Goal: Task Accomplishment & Management: Manage account settings

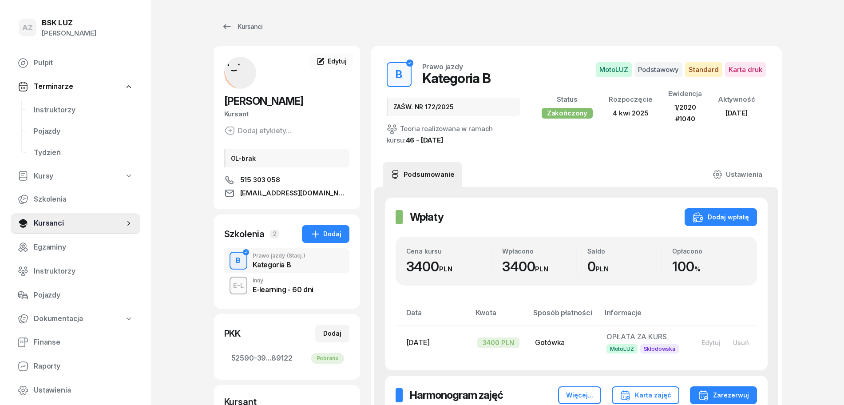
click at [277, 287] on div "E-learning - 60 dni" at bounding box center [283, 289] width 61 height 7
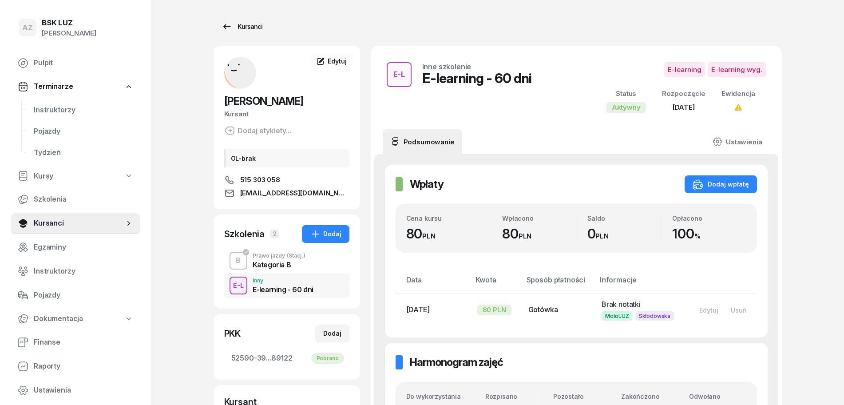
click at [256, 22] on div "Kursanci" at bounding box center [242, 26] width 41 height 11
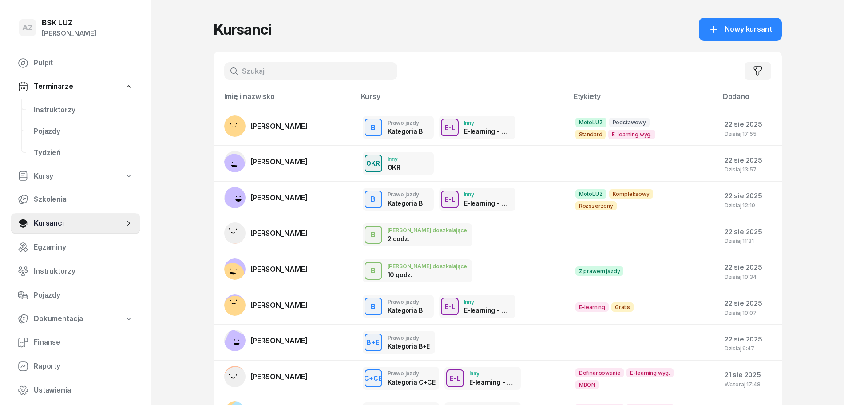
click at [294, 78] on input "text" at bounding box center [310, 71] width 173 height 18
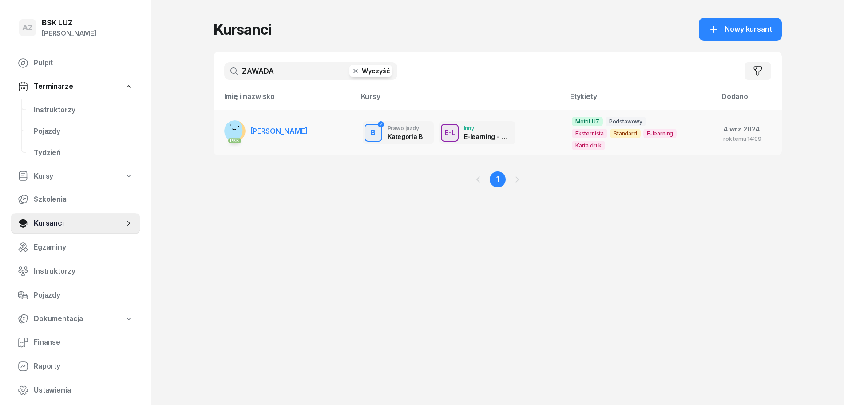
type input "ZAWADA"
click at [306, 131] on span "[PERSON_NAME]" at bounding box center [279, 131] width 57 height 9
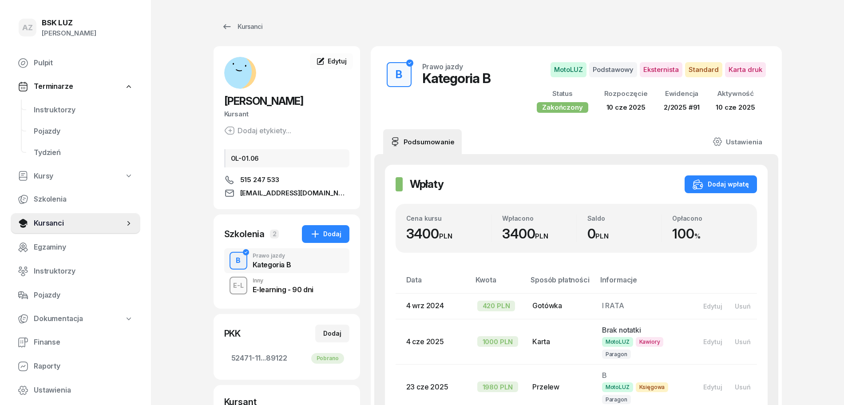
click at [748, 141] on link "Ustawienia" at bounding box center [738, 141] width 64 height 25
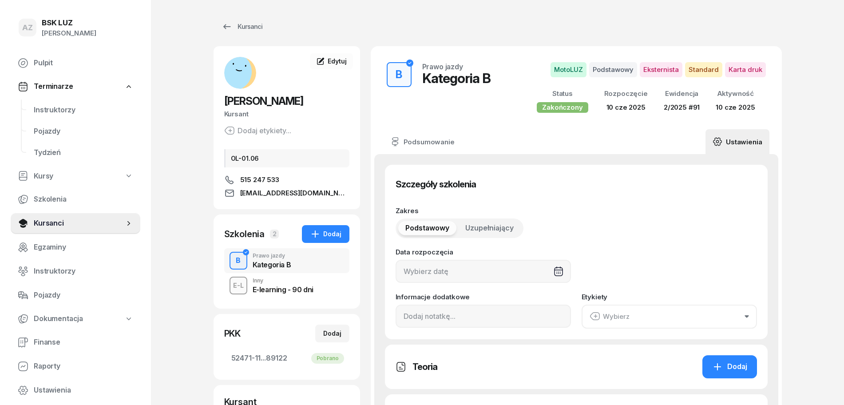
type input "[DATE]"
type input "52471"
type input "11267"
type input "12053"
type input "89122"
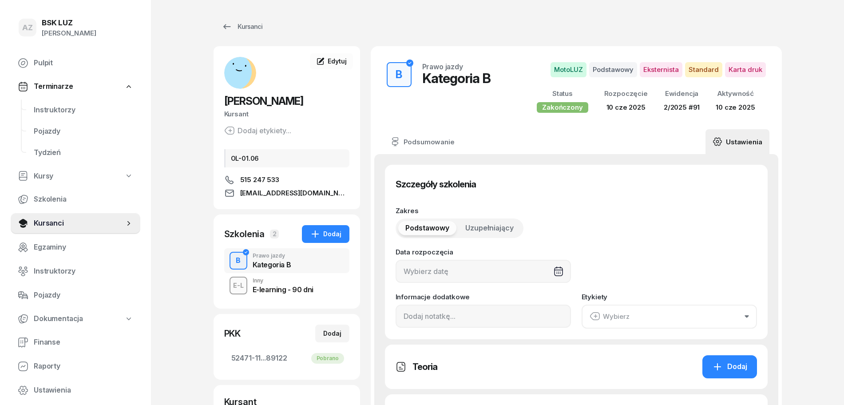
type input "2/2025"
type input "91"
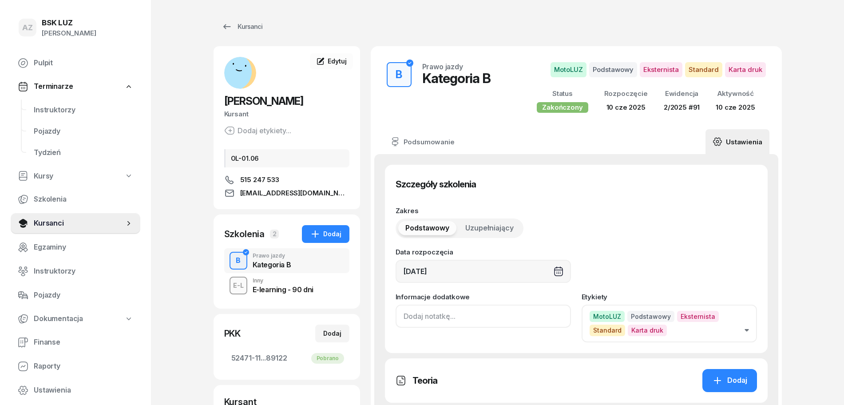
click at [404, 324] on input at bounding box center [483, 316] width 175 height 23
drag, startPoint x: 454, startPoint y: 314, endPoint x: 378, endPoint y: 314, distance: 75.1
click at [455, 313] on input "ZAŚW. NR" at bounding box center [483, 316] width 175 height 23
click at [454, 315] on input "ZAŚW. NR" at bounding box center [483, 316] width 175 height 23
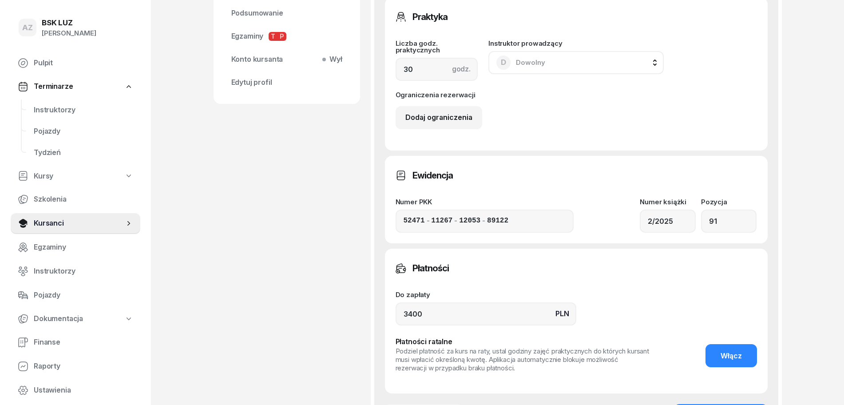
scroll to position [444, 0]
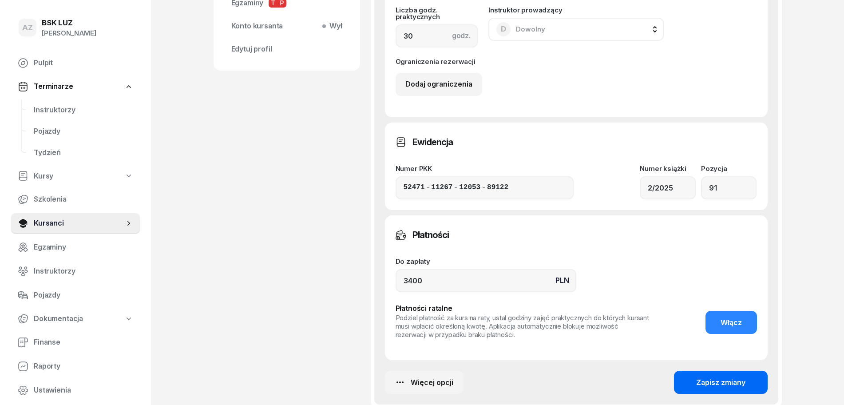
type input "ZAŚW. NR 175/2025"
click at [727, 382] on div "Zapisz zmiany" at bounding box center [720, 383] width 49 height 12
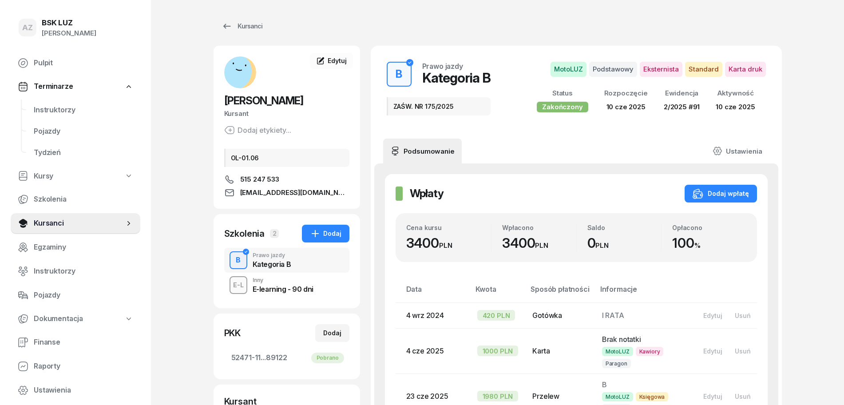
scroll to position [0, 0]
click at [253, 23] on div "Kursanci" at bounding box center [242, 26] width 41 height 11
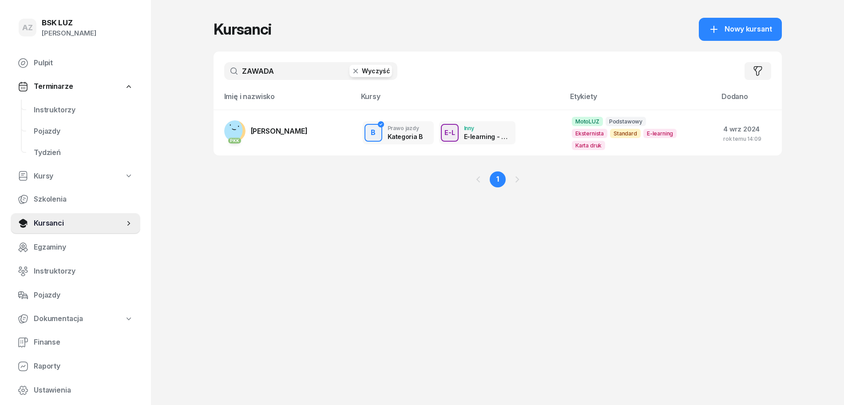
click at [377, 69] on button "Wyczyść" at bounding box center [371, 71] width 43 height 12
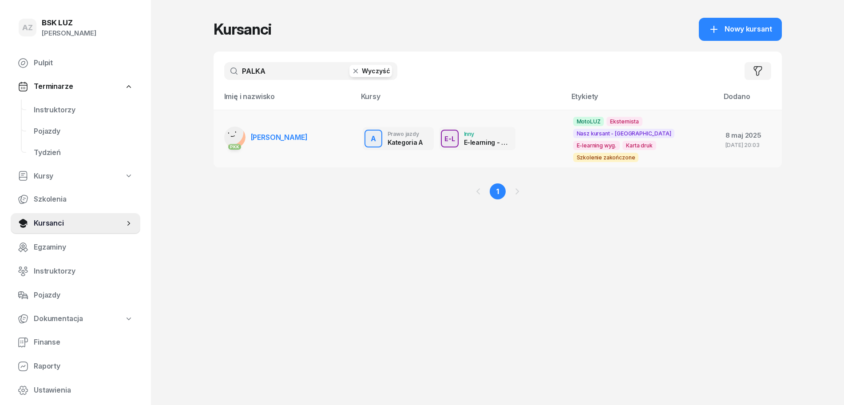
type input "PALKA"
click at [322, 128] on td "PKK [PERSON_NAME]" at bounding box center [285, 139] width 142 height 58
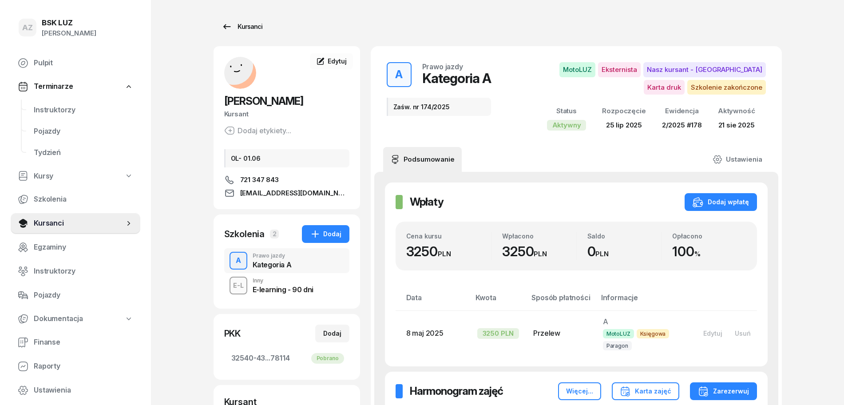
click at [248, 22] on div "Kursanci" at bounding box center [242, 26] width 41 height 11
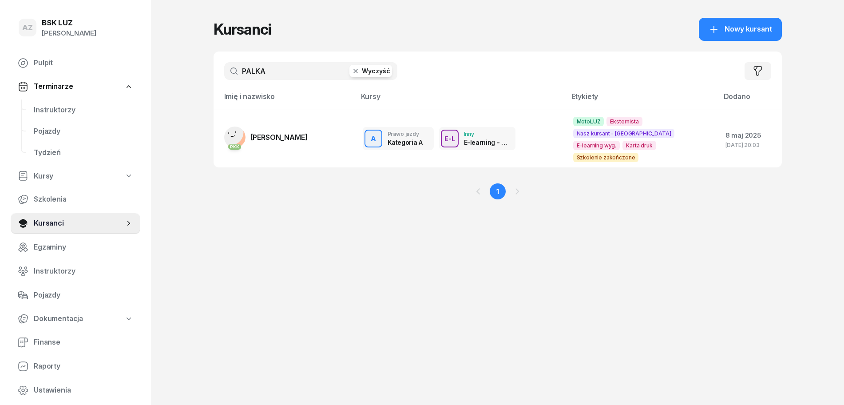
click at [382, 72] on button "Wyczyść" at bounding box center [371, 71] width 43 height 12
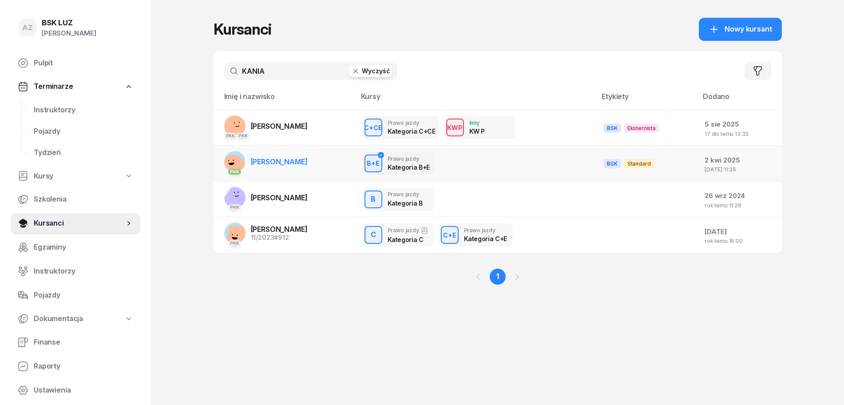
type input "KANIA"
click at [335, 163] on td "PKK [PERSON_NAME]" at bounding box center [285, 164] width 142 height 36
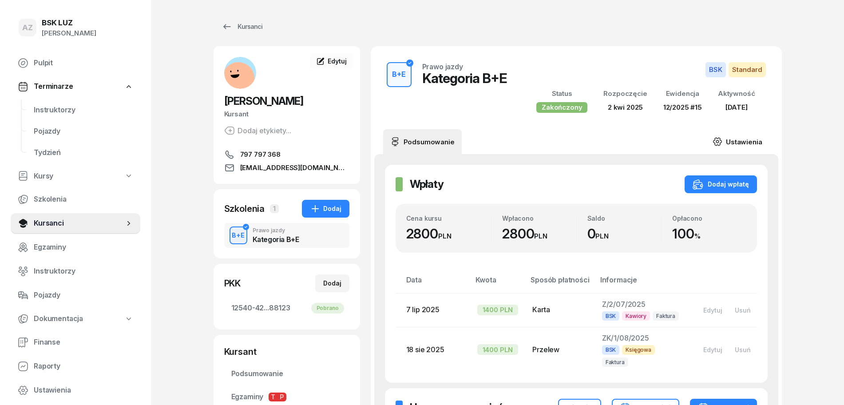
click at [748, 139] on link "Ustawienia" at bounding box center [738, 141] width 64 height 25
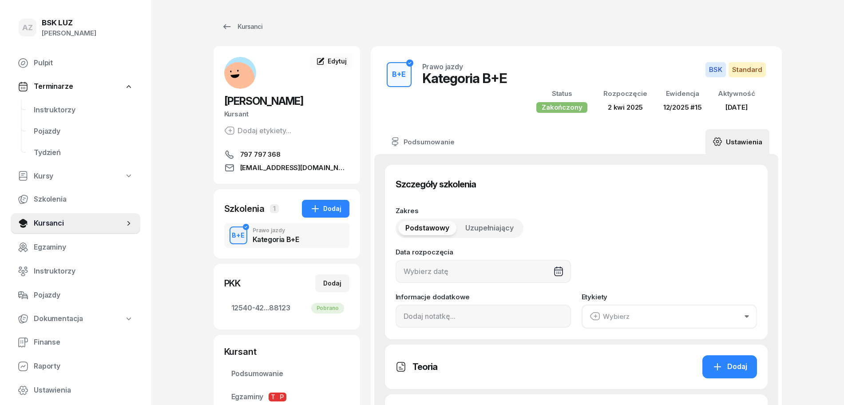
type input "[DATE]"
type input "15"
type input "12/2025"
type input "15"
click at [405, 313] on input at bounding box center [483, 316] width 175 height 23
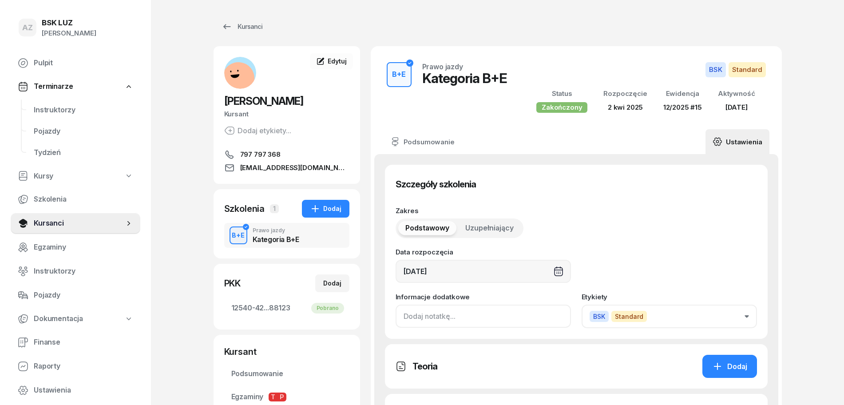
paste input "ZAŚW. NR"
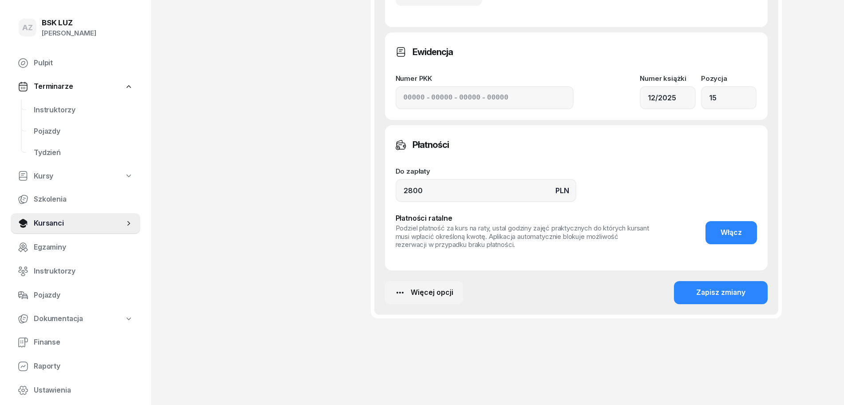
scroll to position [521, 0]
type input "ZAŚW. NR 286/2025"
click at [723, 290] on div "Zapisz zmiany" at bounding box center [720, 292] width 49 height 12
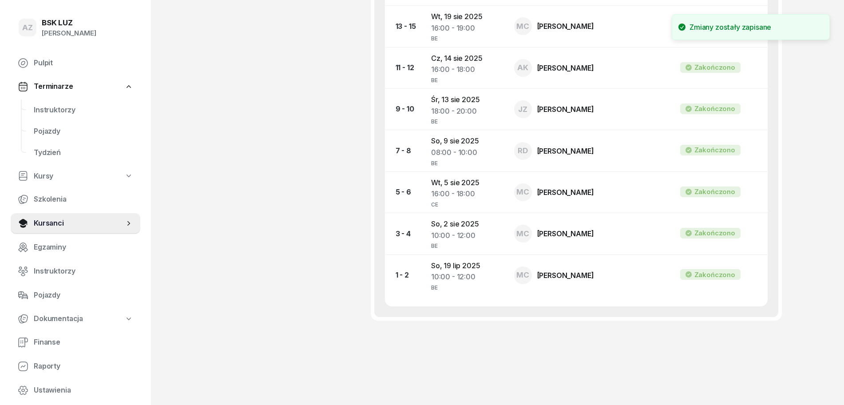
scroll to position [512, 0]
